Goal: Book appointment/travel/reservation

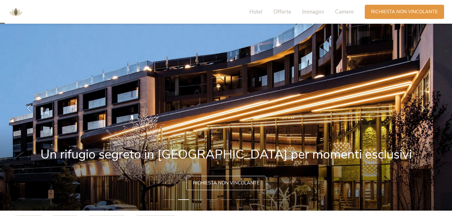
scroll to position [27, 0]
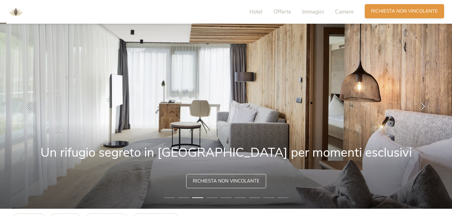
click at [397, 11] on span "Richiesta non vincolante" at bounding box center [404, 11] width 67 height 7
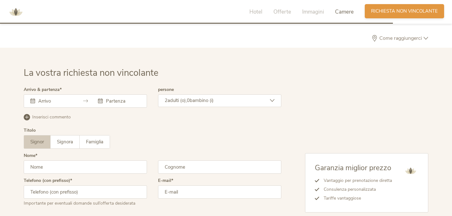
scroll to position [1878, 0]
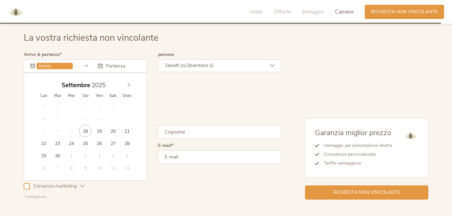
click at [68, 67] on input "text" at bounding box center [55, 66] width 36 height 6
click at [131, 83] on span at bounding box center [128, 83] width 11 height 9
type input "2026"
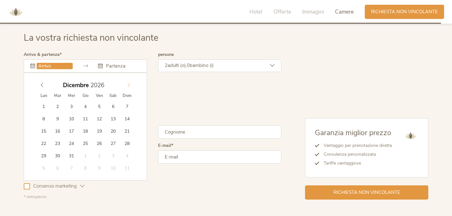
click at [131, 83] on span at bounding box center [128, 83] width 11 height 9
type input "03.01.2026"
type input "2026"
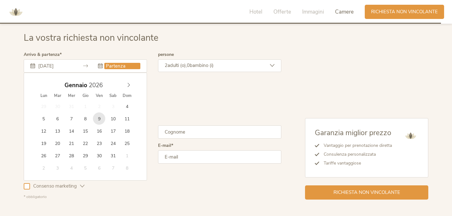
type input "09.01.2026"
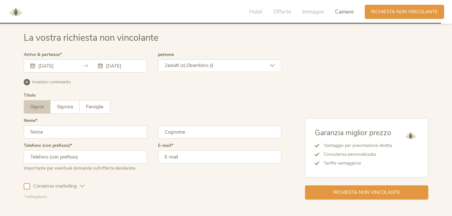
click at [187, 68] on span "adulti (o)," at bounding box center [177, 65] width 19 height 6
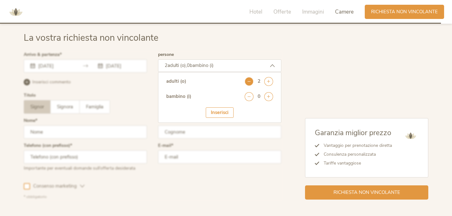
click at [249, 81] on icon at bounding box center [249, 81] width 9 height 9
click at [270, 96] on icon at bounding box center [268, 96] width 9 height 9
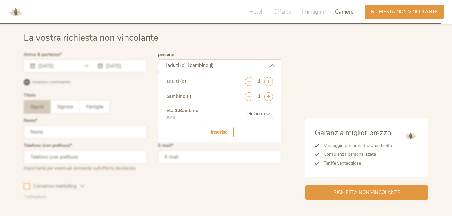
click at [251, 115] on select "seleziona 0 1 2 3 4 5 6 7 8 9 10 11 12 13 14 15 16 17" at bounding box center [257, 114] width 31 height 10
select select "8"
click at [242, 109] on select "seleziona 0 1 2 3 4 5 6 7 8 9 10 11 12 13 14 15 16 17" at bounding box center [257, 114] width 31 height 10
click at [220, 136] on div "Inserisci" at bounding box center [220, 132] width 28 height 10
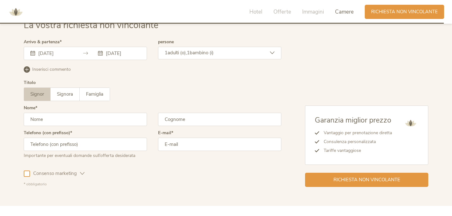
scroll to position [1892, 0]
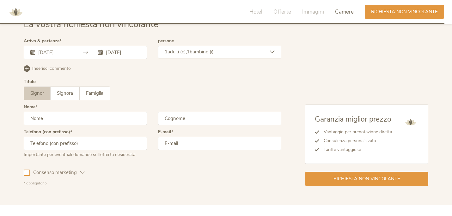
click at [103, 118] on input "text" at bounding box center [85, 118] width 123 height 13
type input "Marco"
type input "Perniciaro"
click at [61, 144] on input "text" at bounding box center [85, 143] width 123 height 13
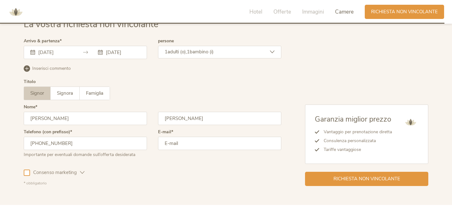
type input "+39 3929582052"
click at [181, 143] on input "email" at bounding box center [219, 143] width 123 height 13
type input "perniciaro@gmail.com"
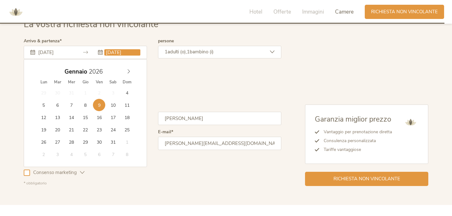
click at [116, 53] on input "09.01.2026" at bounding box center [122, 52] width 36 height 6
type input "08.01.2026"
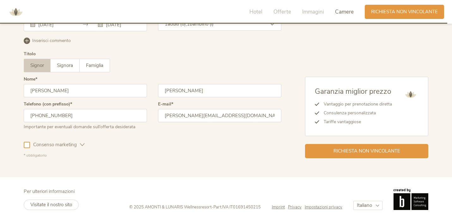
scroll to position [1925, 0]
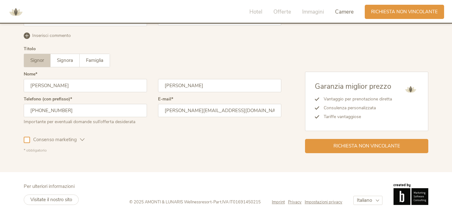
click at [80, 140] on icon at bounding box center [82, 140] width 5 height 5
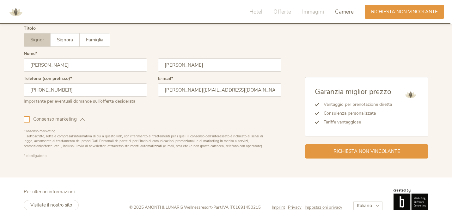
scroll to position [1951, 0]
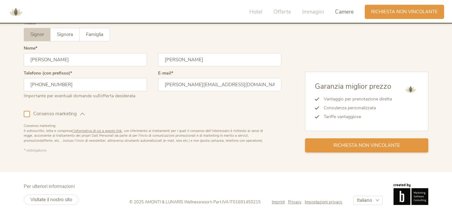
click at [368, 143] on span "Richiesta non vincolante" at bounding box center [367, 145] width 67 height 7
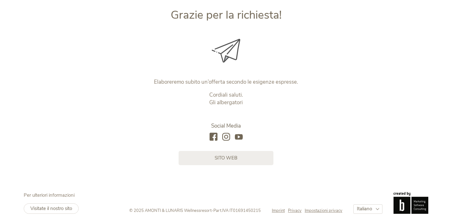
scroll to position [90, 0]
